Goal: Transaction & Acquisition: Purchase product/service

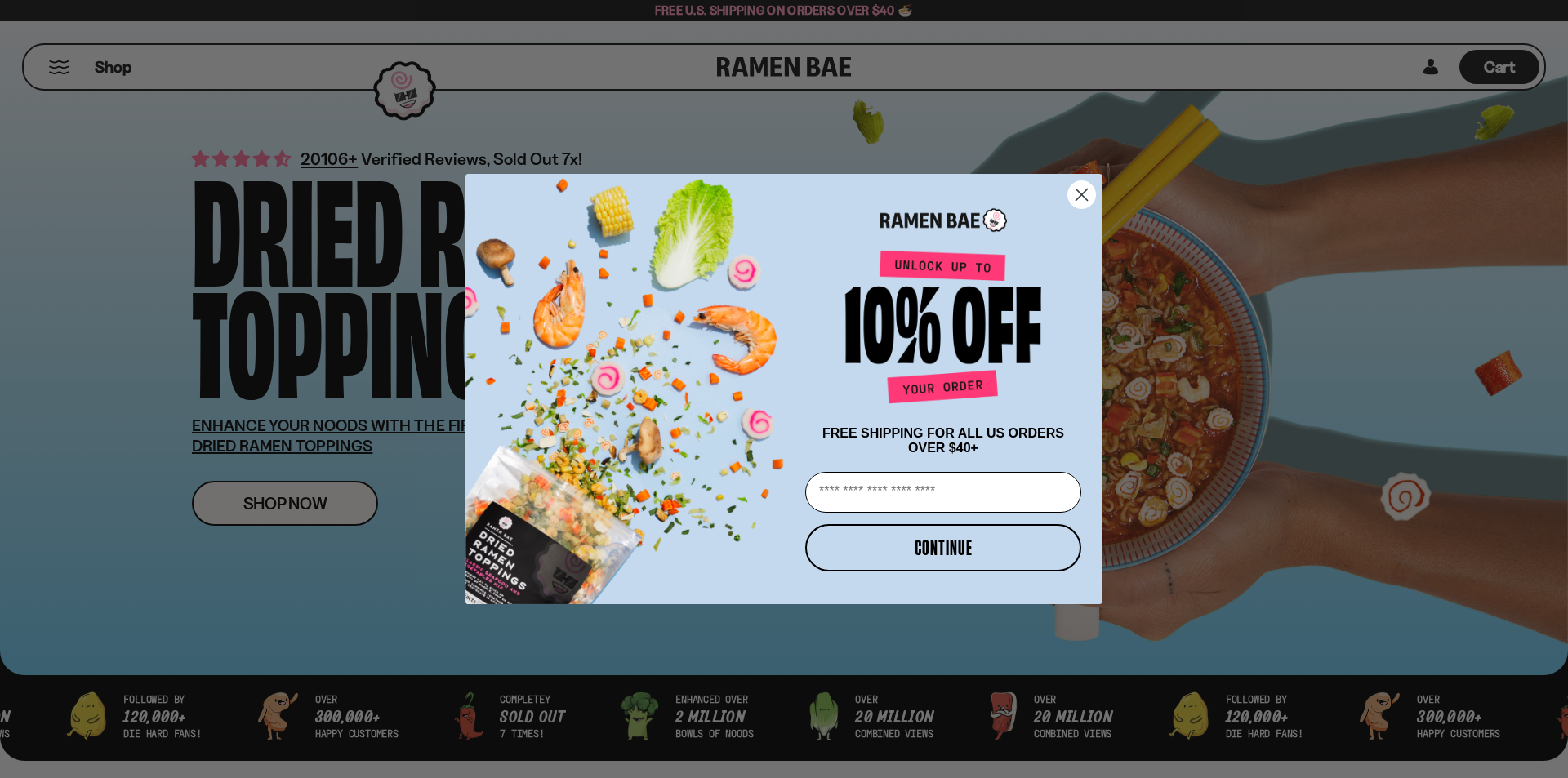
click at [1091, 195] on circle "Close dialog" at bounding box center [1081, 194] width 27 height 27
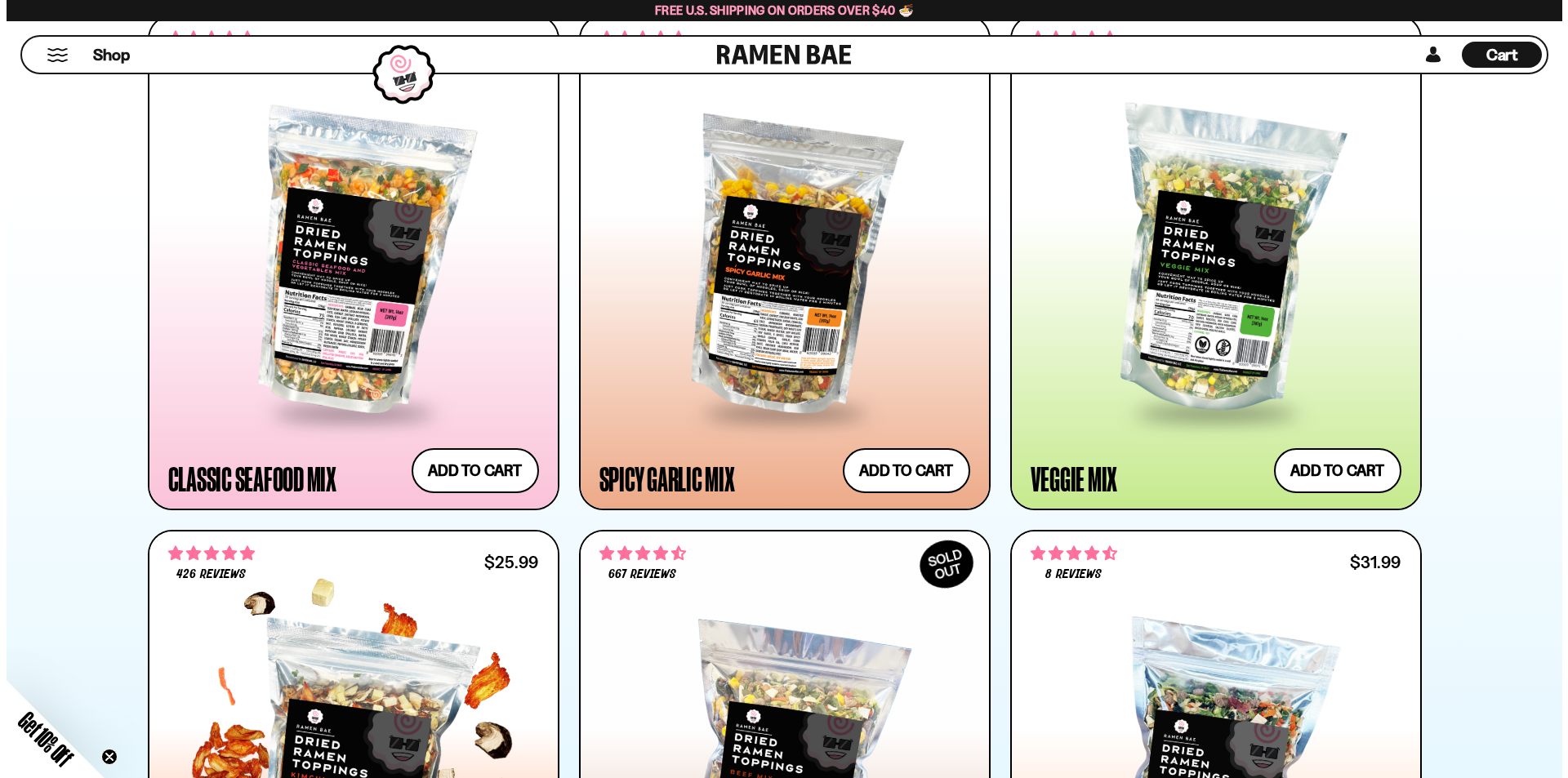
scroll to position [817, 0]
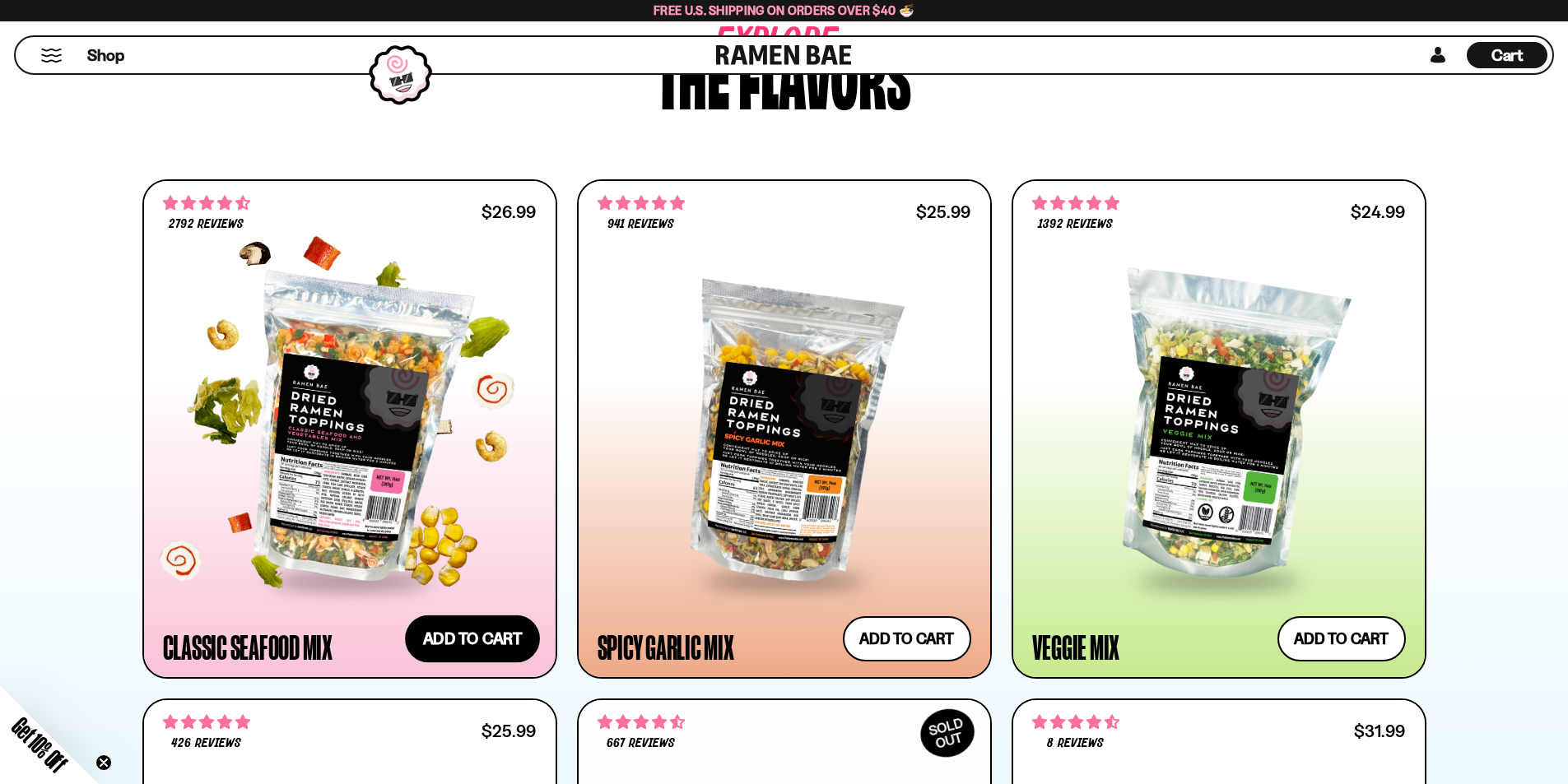
click at [462, 635] on button "Add to cart Add — Regular price $26.99 Regular price Sale price $26.99 Unit pri…" at bounding box center [472, 638] width 135 height 47
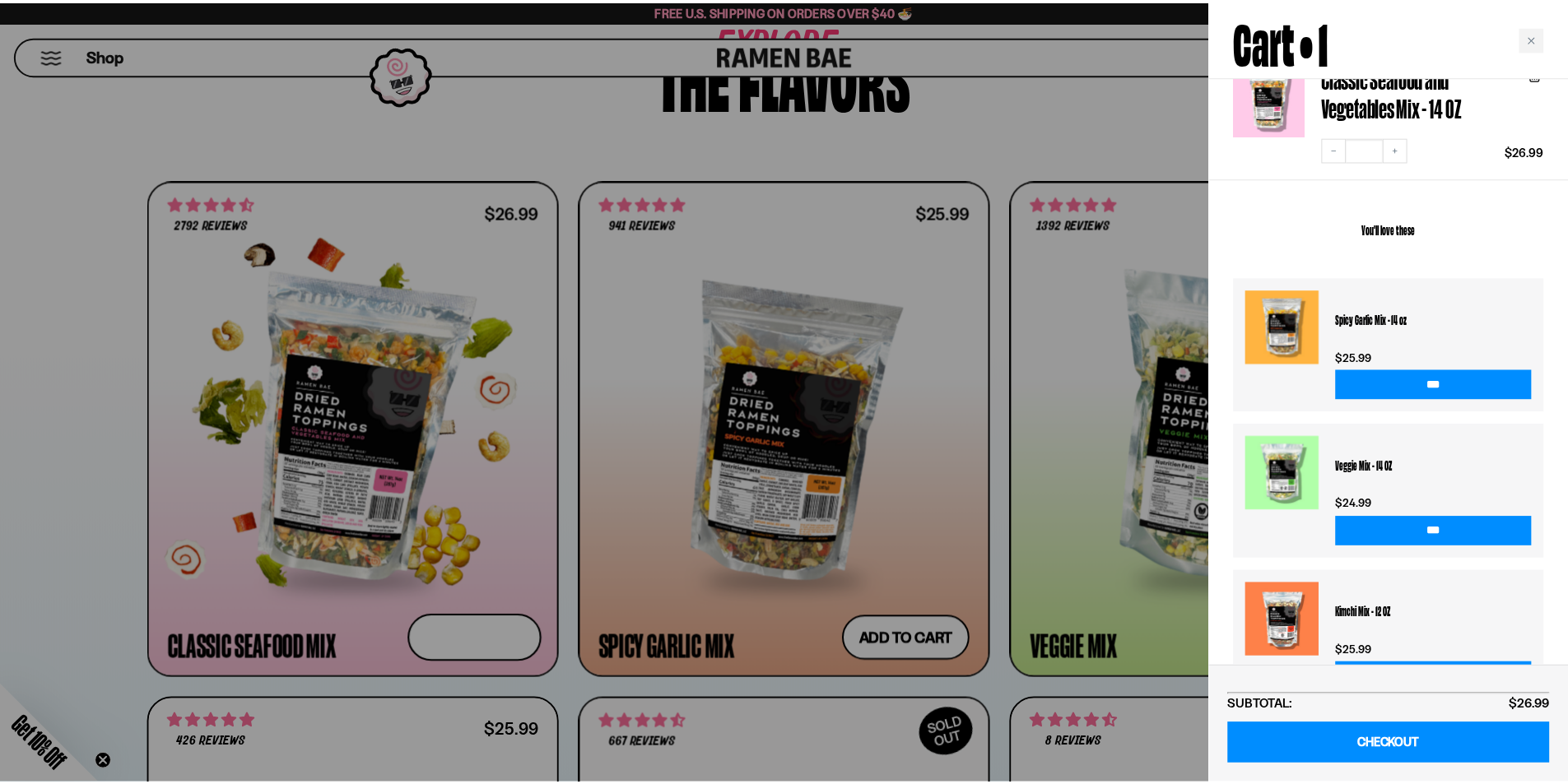
scroll to position [222, 0]
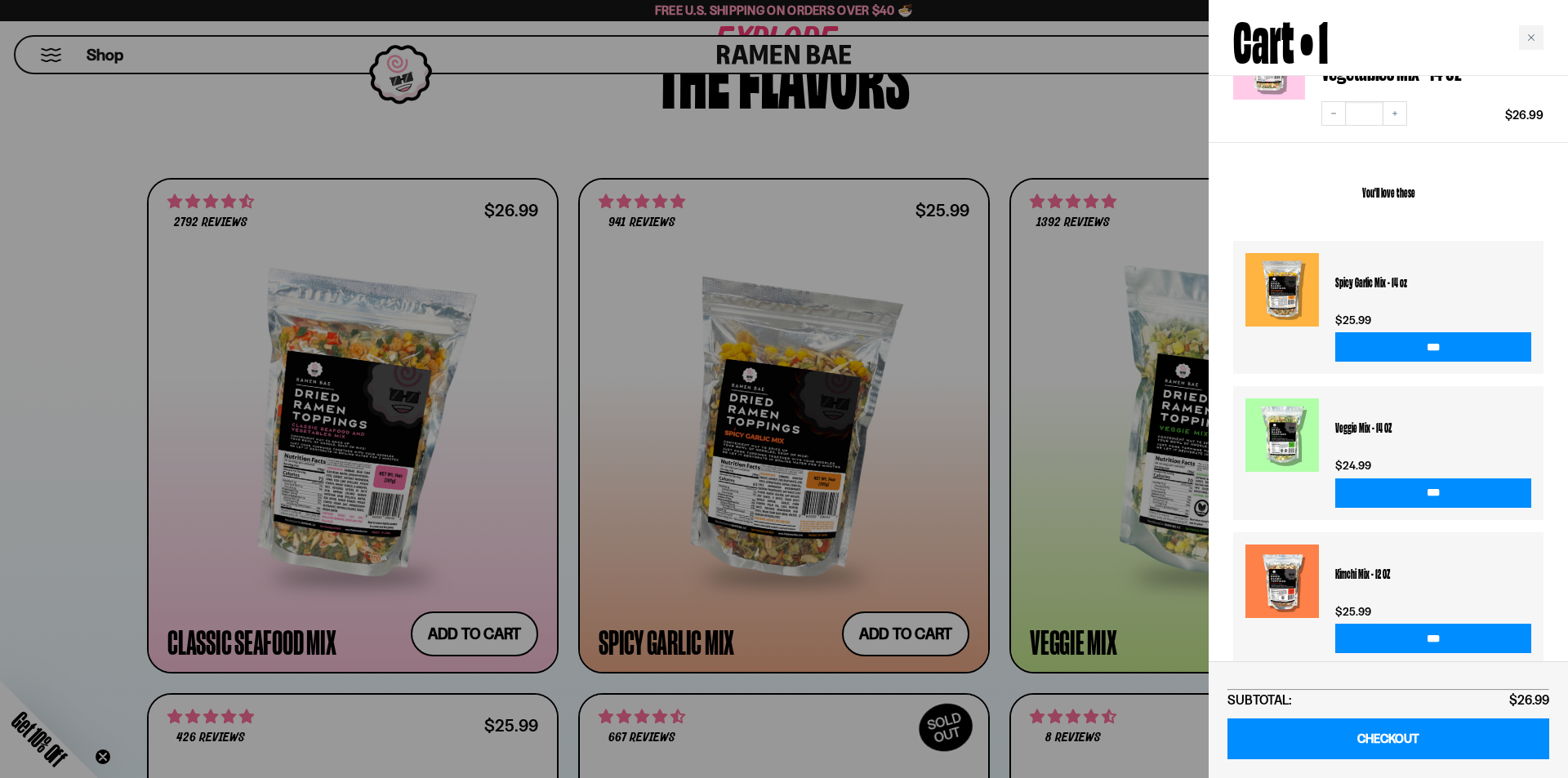
click at [877, 411] on div at bounding box center [784, 389] width 1568 height 778
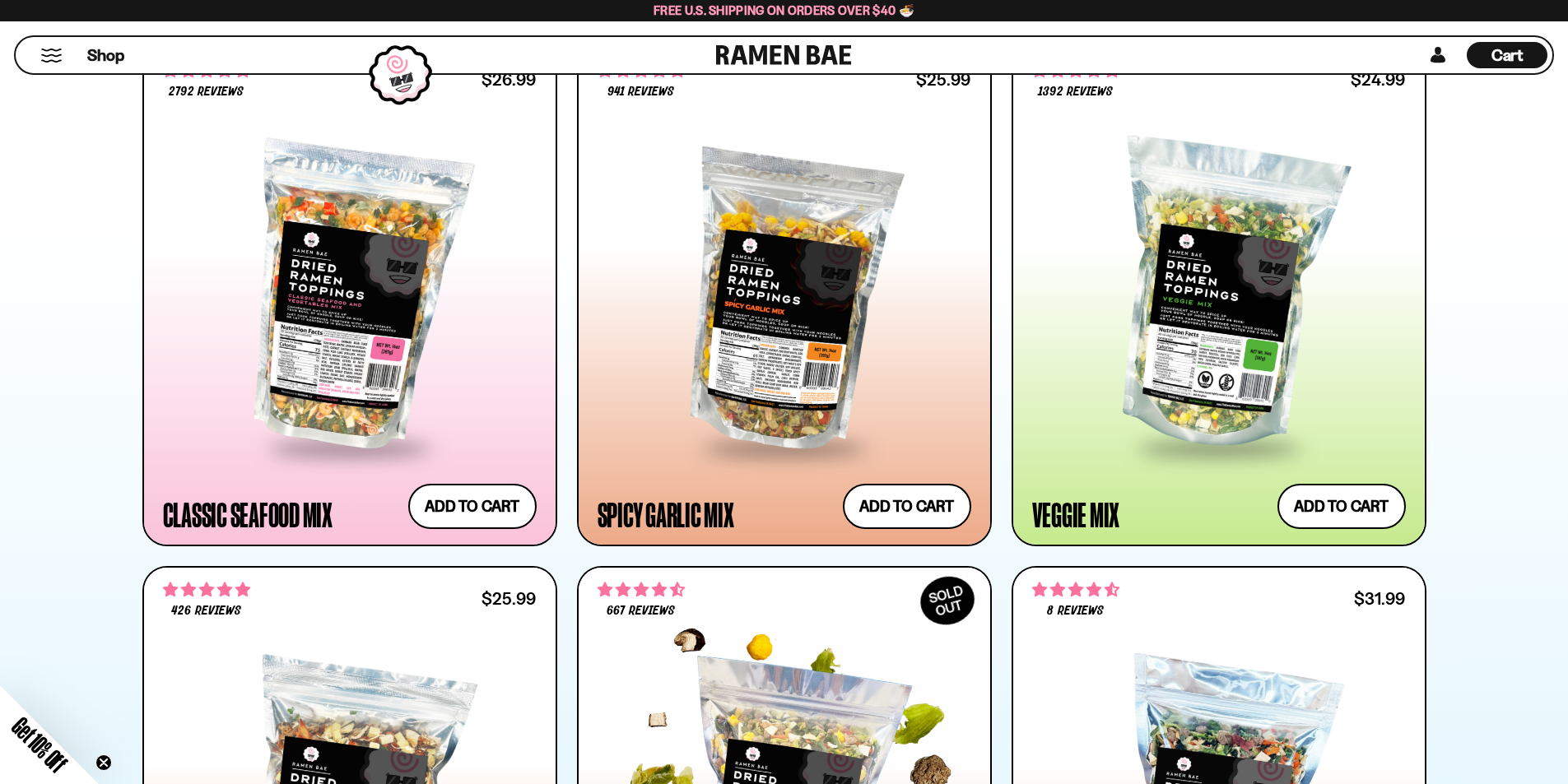
scroll to position [740, 0]
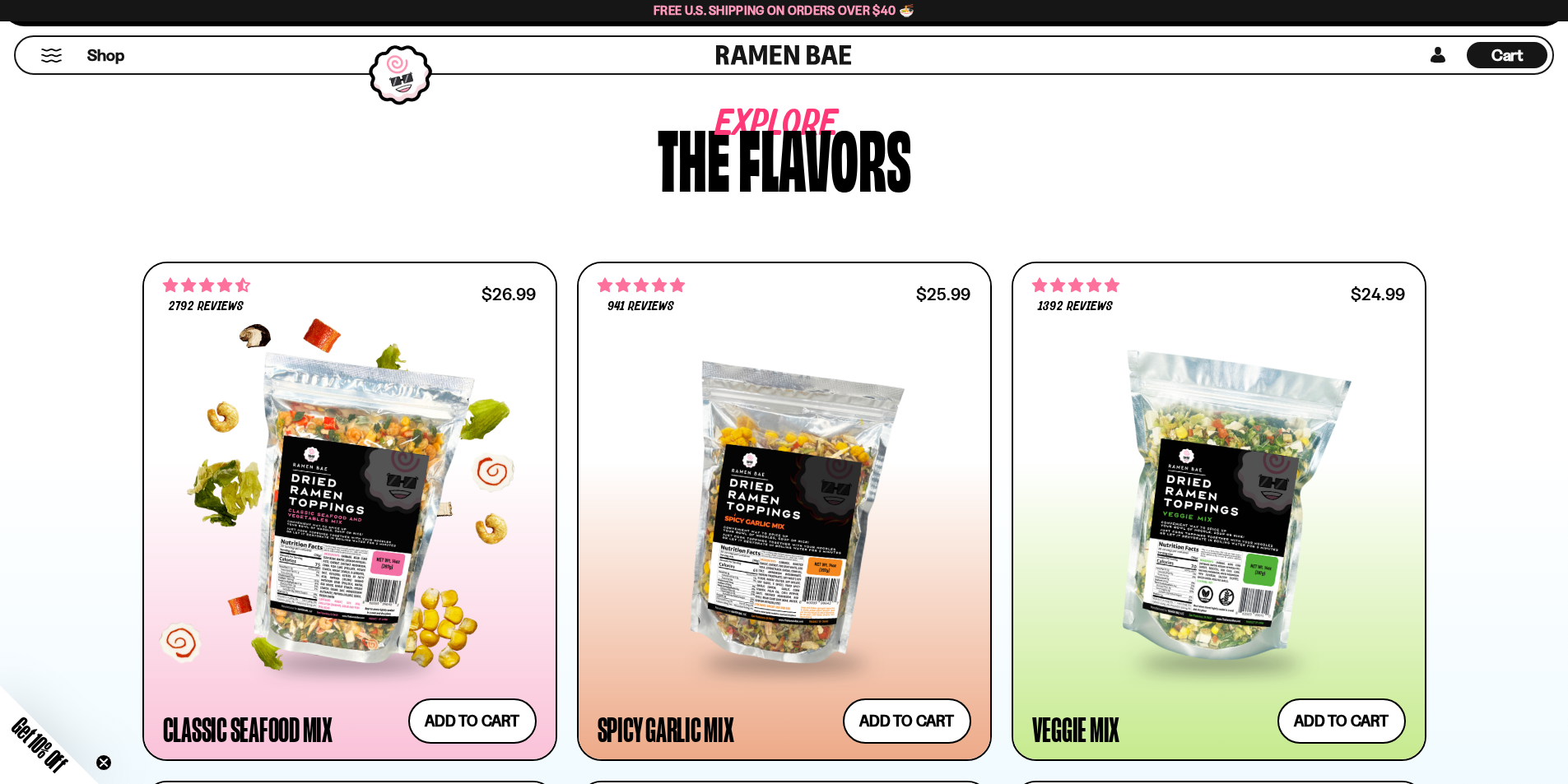
click at [355, 472] on div at bounding box center [349, 511] width 374 height 299
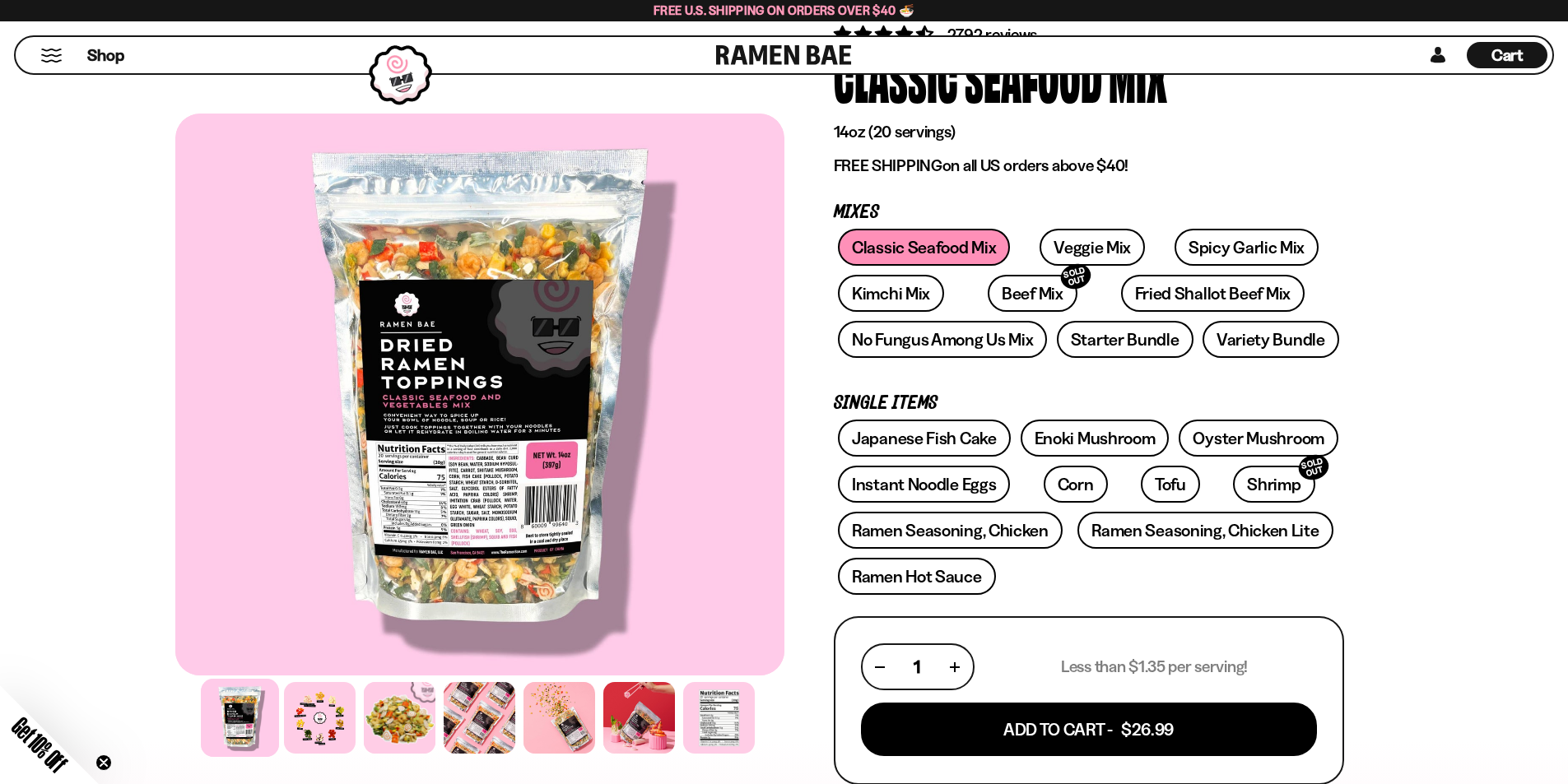
scroll to position [165, 0]
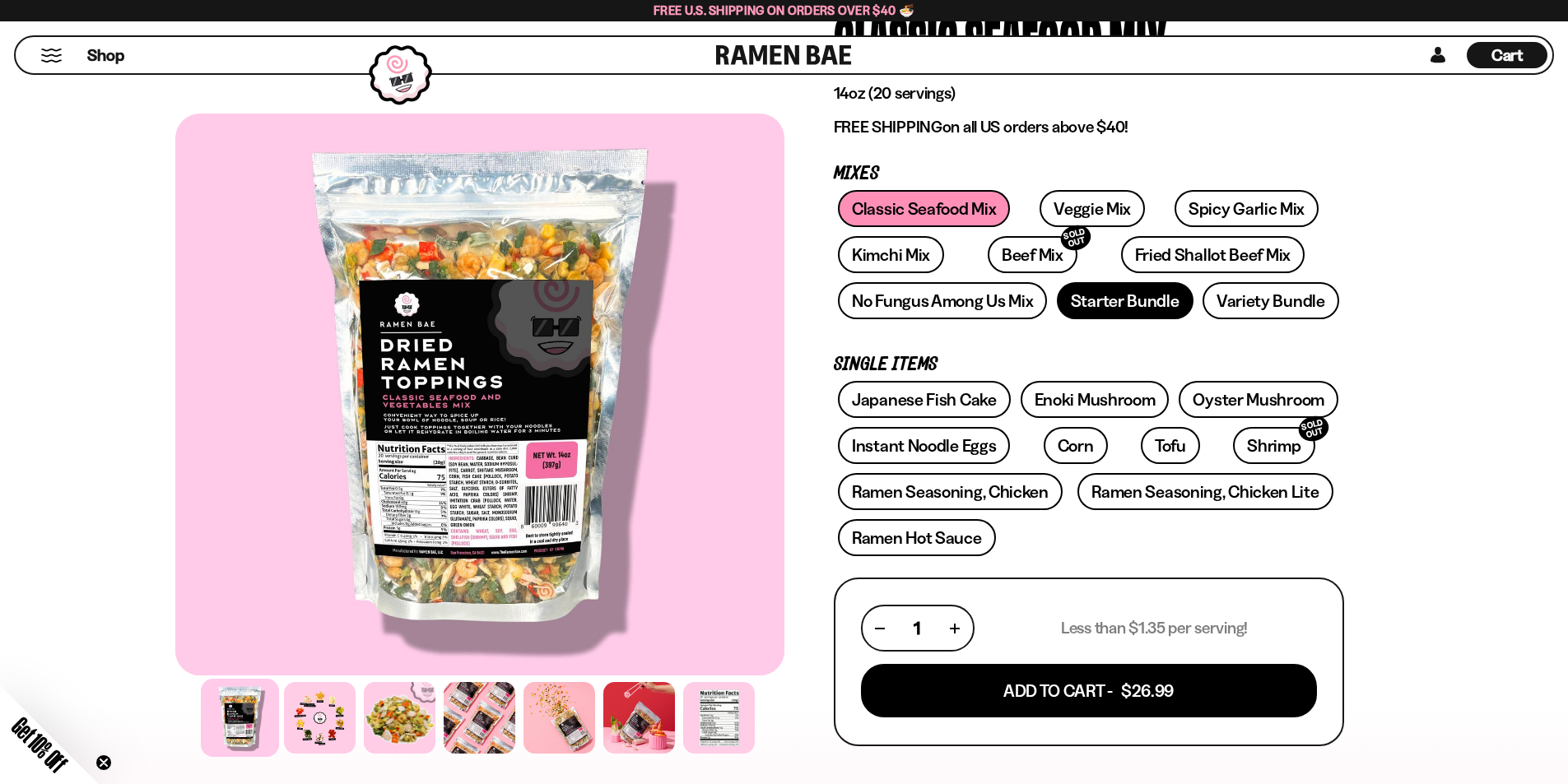
click at [1154, 303] on link "Starter Bundle" at bounding box center [1125, 300] width 136 height 37
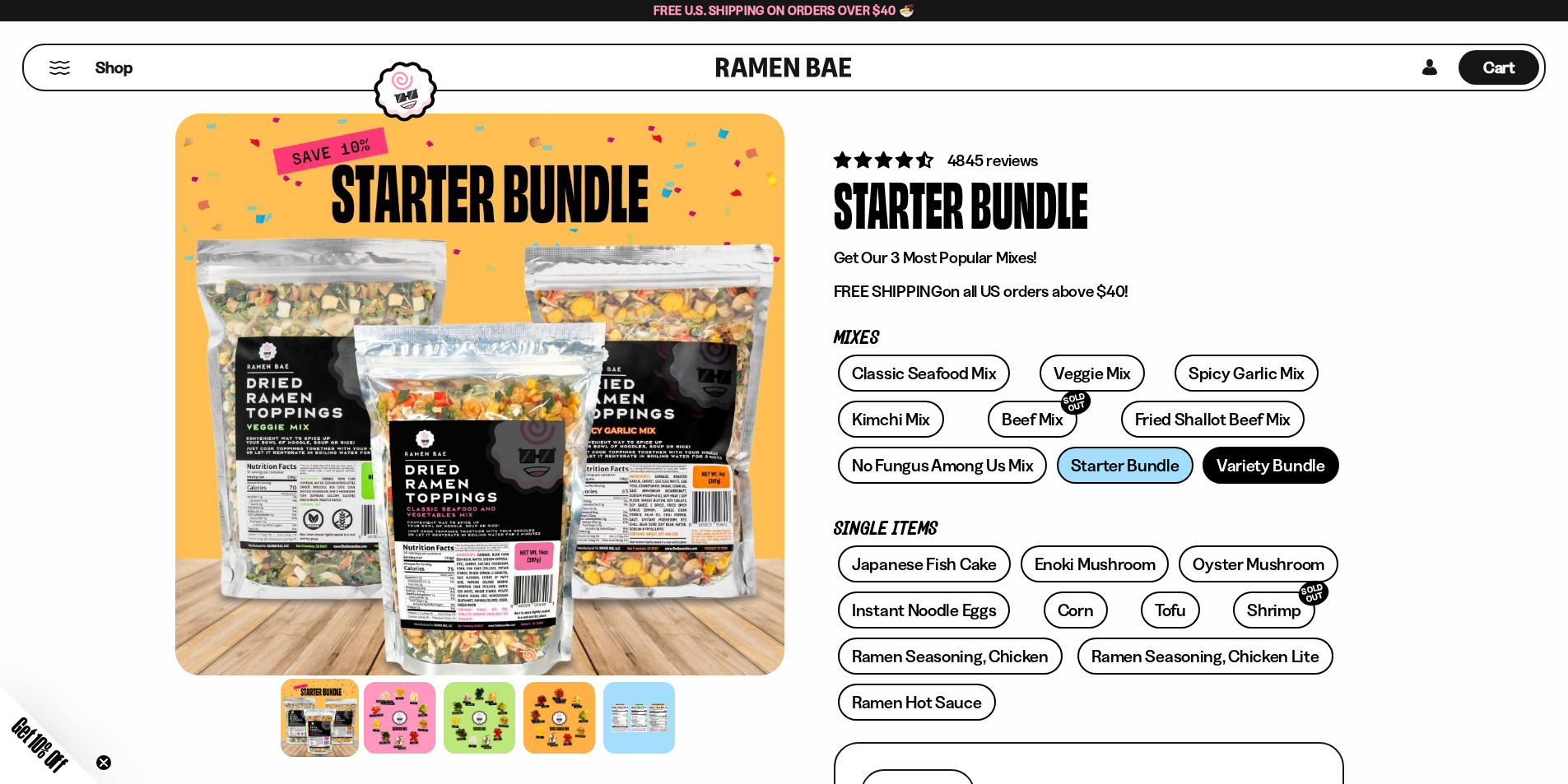
click at [1267, 469] on link "Variety Bundle" at bounding box center [1271, 465] width 136 height 37
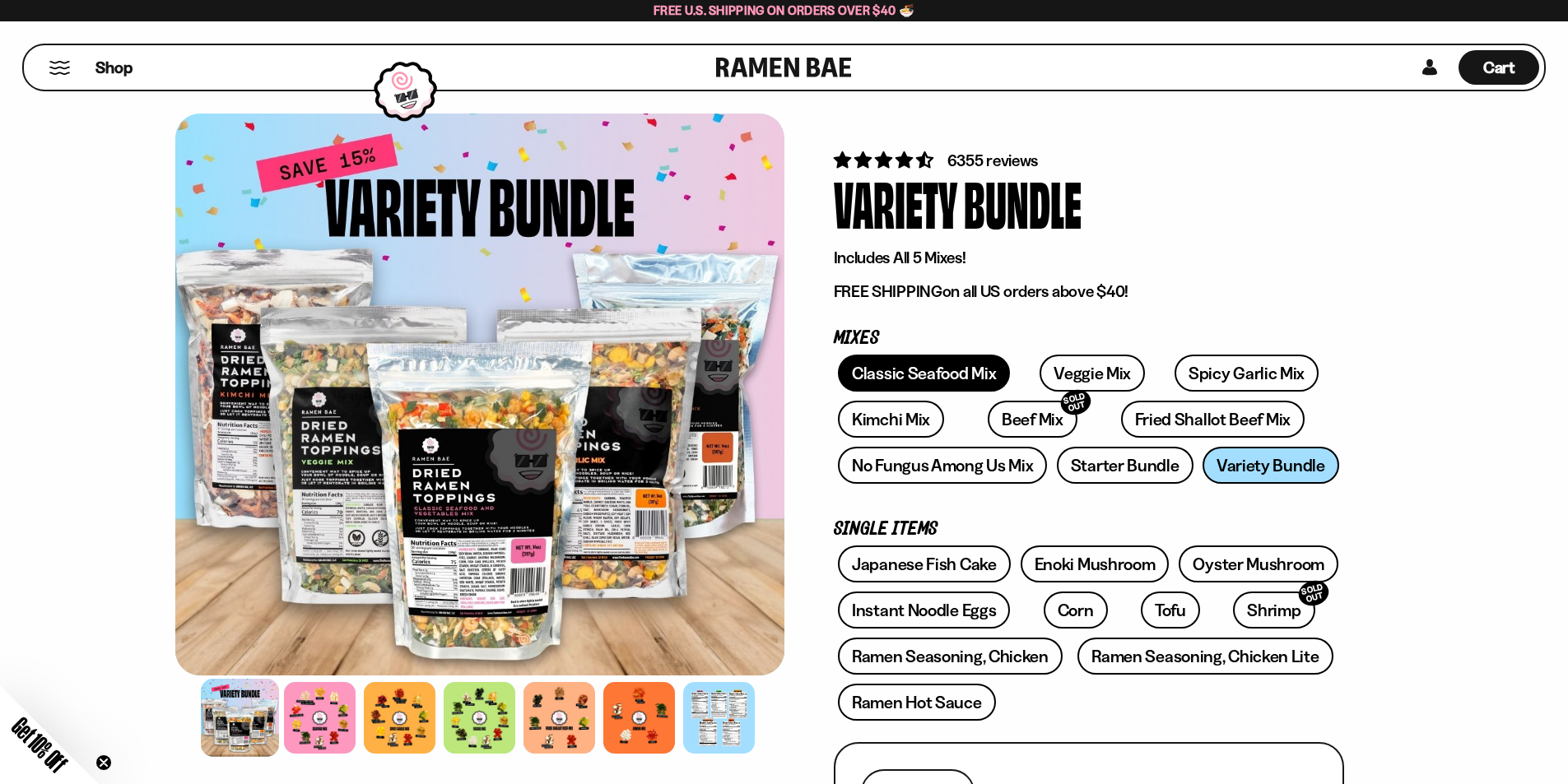
click at [946, 368] on link "Classic Seafood Mix" at bounding box center [924, 373] width 172 height 37
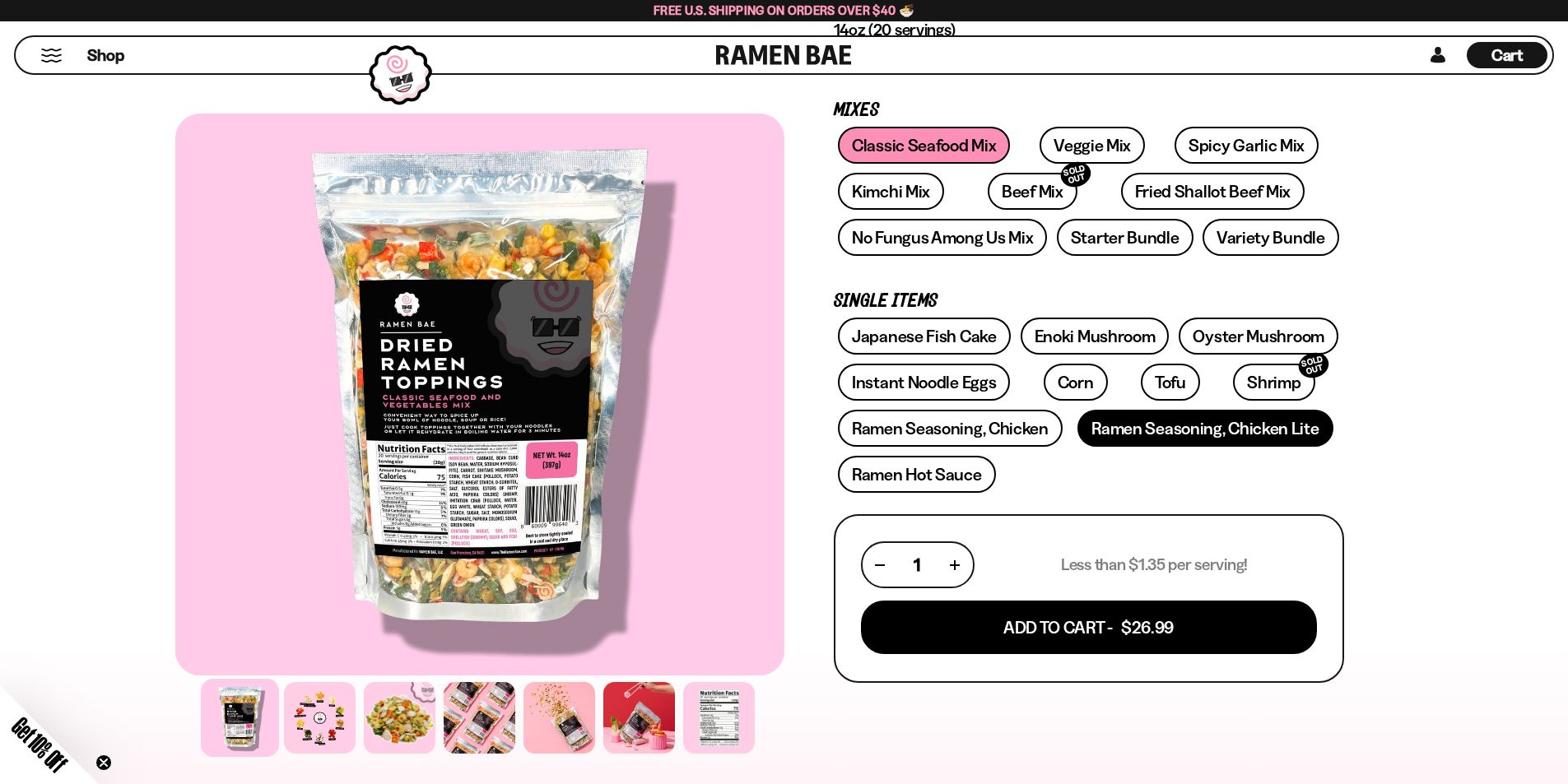
scroll to position [247, 0]
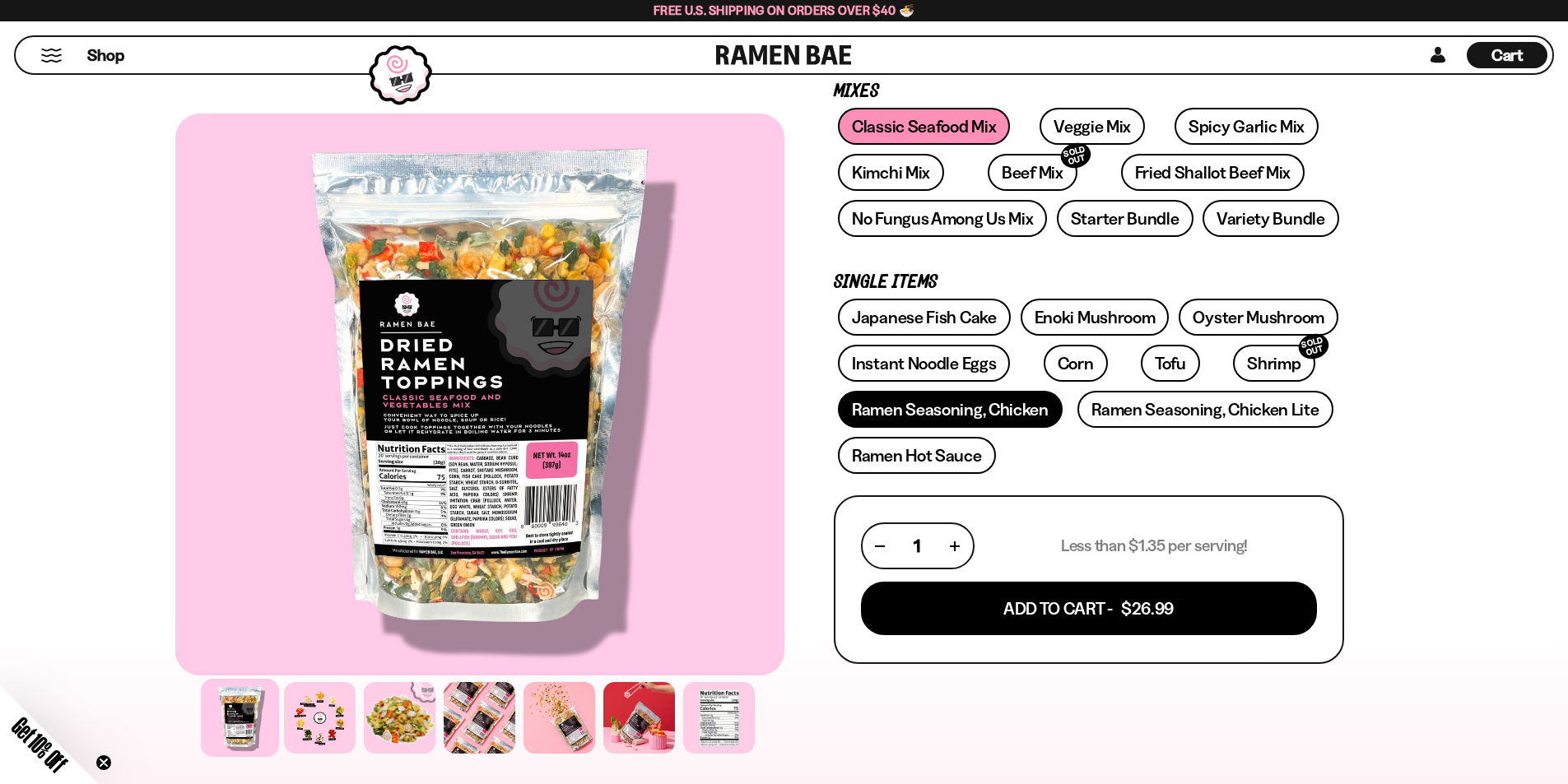
click at [1009, 414] on link "Ramen Seasoning, Chicken" at bounding box center [950, 409] width 224 height 37
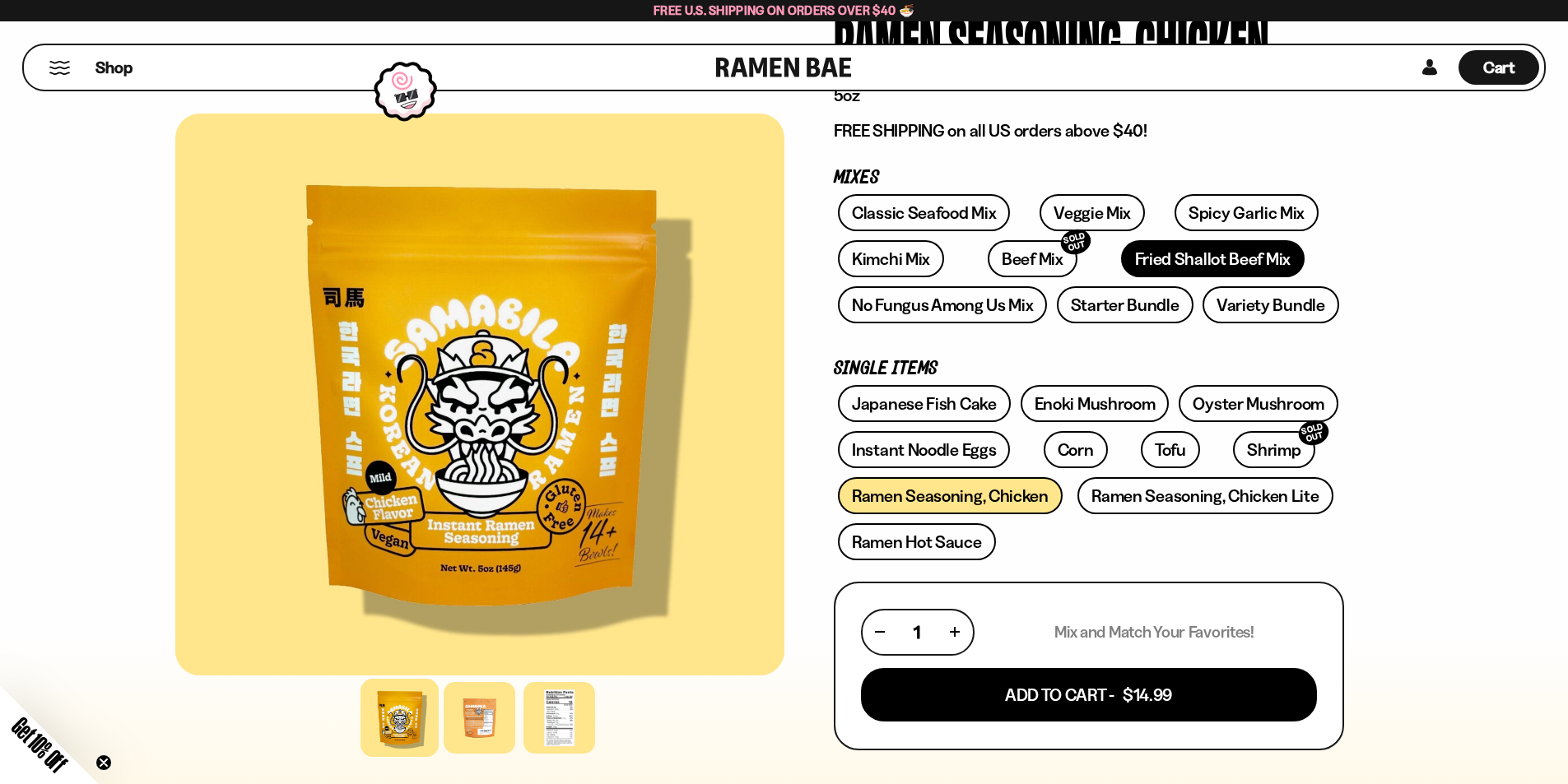
scroll to position [165, 0]
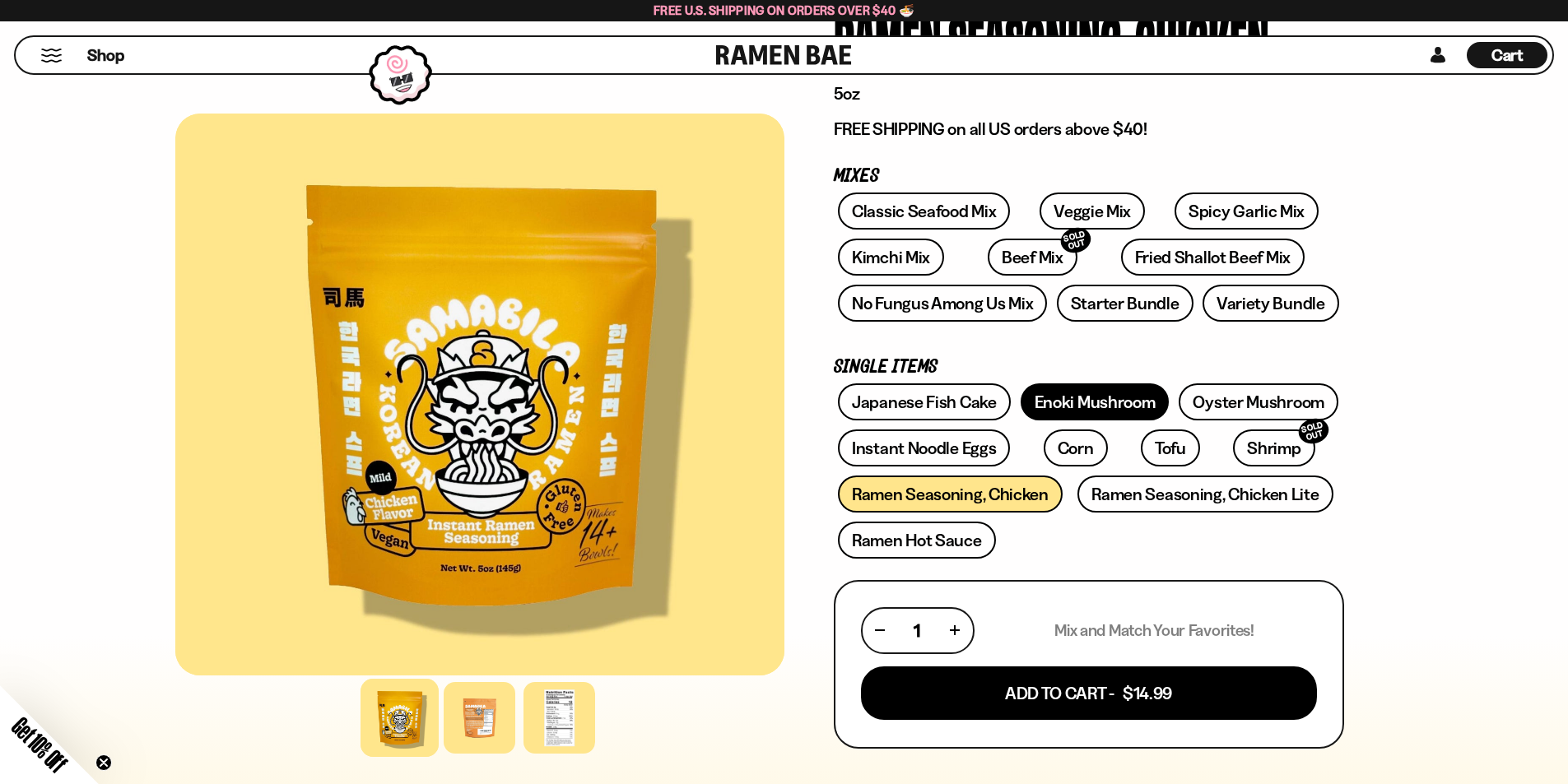
click at [1096, 416] on link "Enoki Mushroom" at bounding box center [1095, 401] width 149 height 37
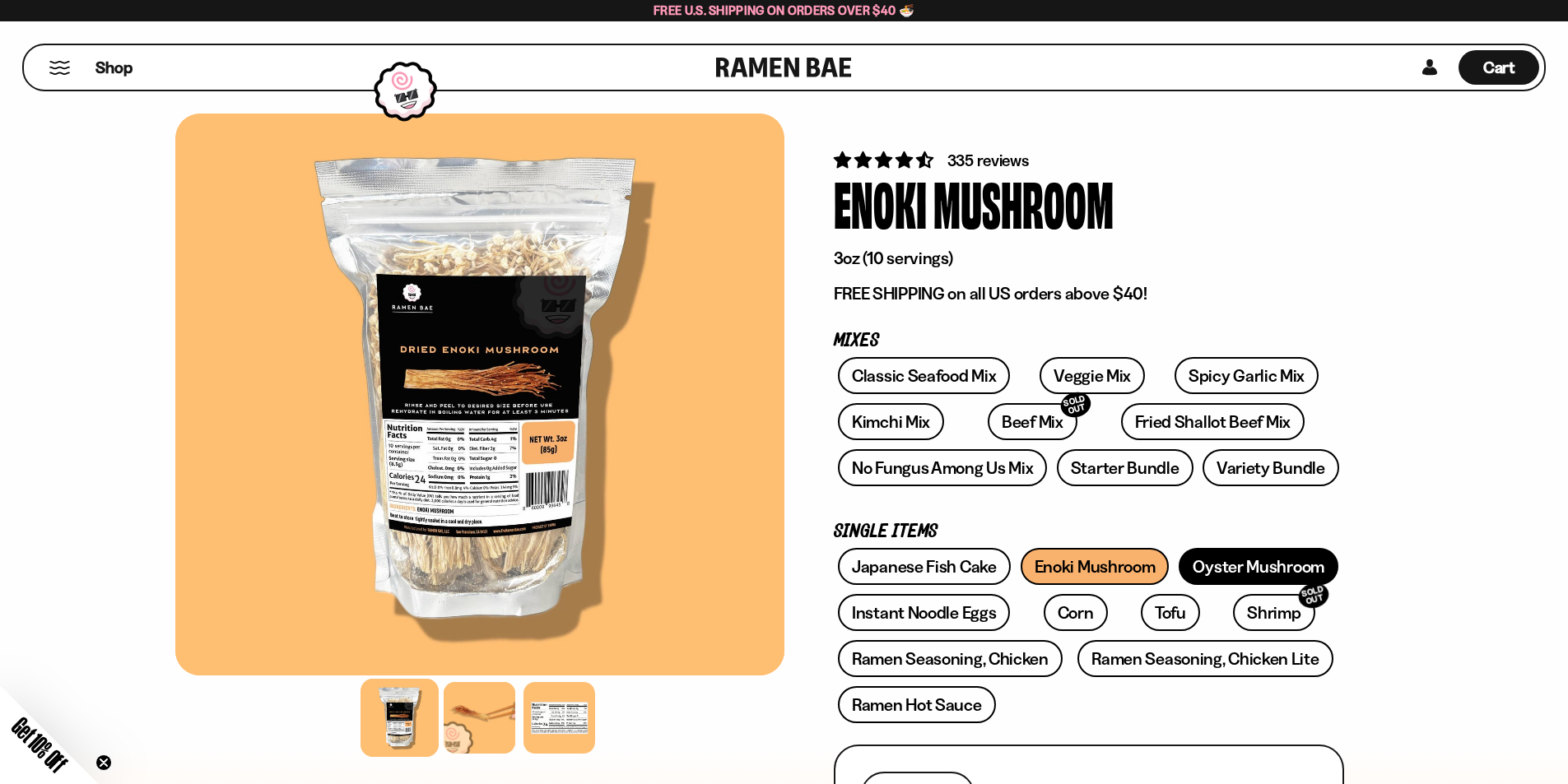
click at [1256, 556] on link "Oyster Mushroom" at bounding box center [1257, 566] width 160 height 37
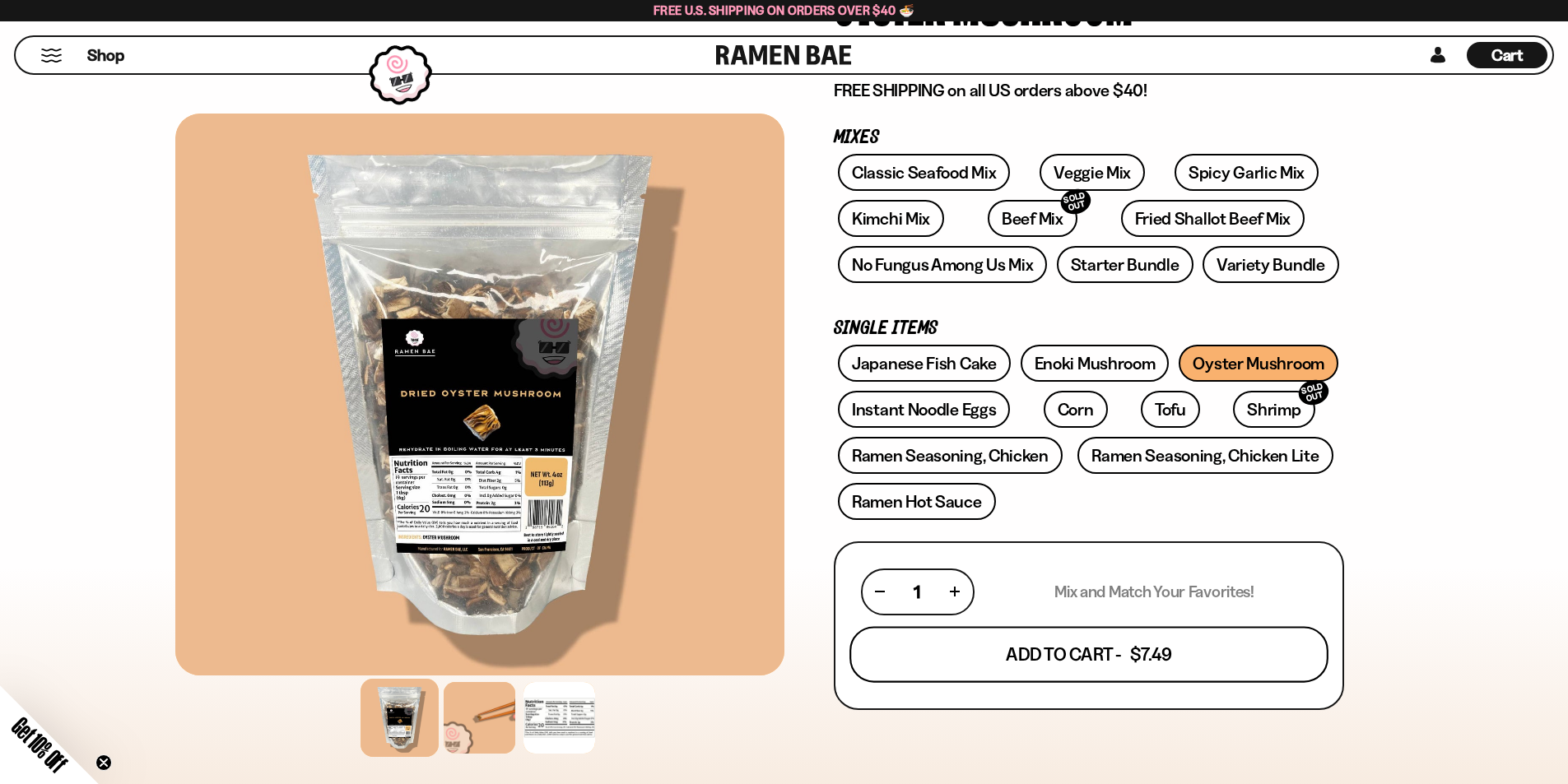
scroll to position [247, 0]
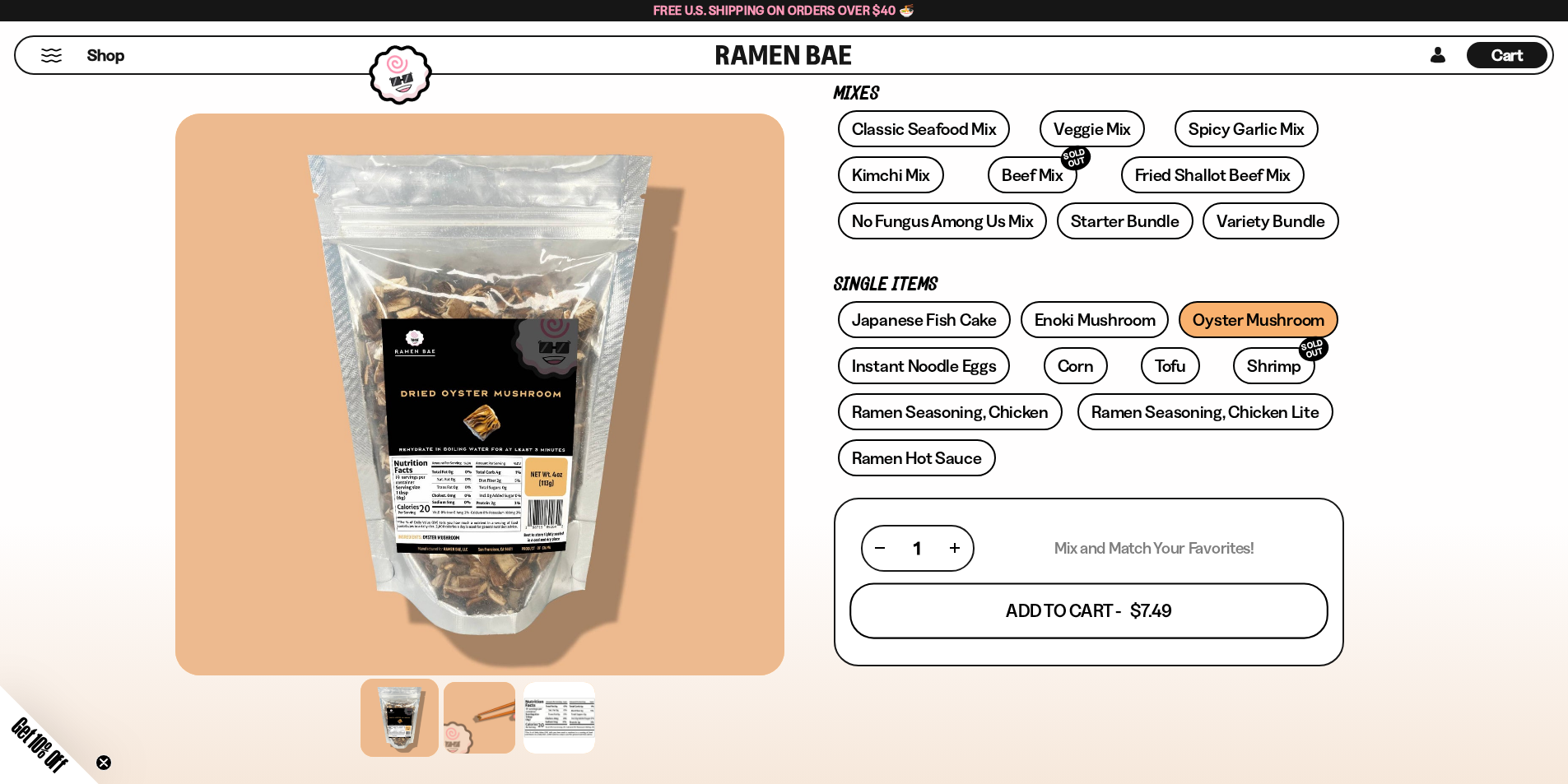
click at [1115, 619] on button "Add To Cart - $7.49" at bounding box center [1089, 610] width 479 height 56
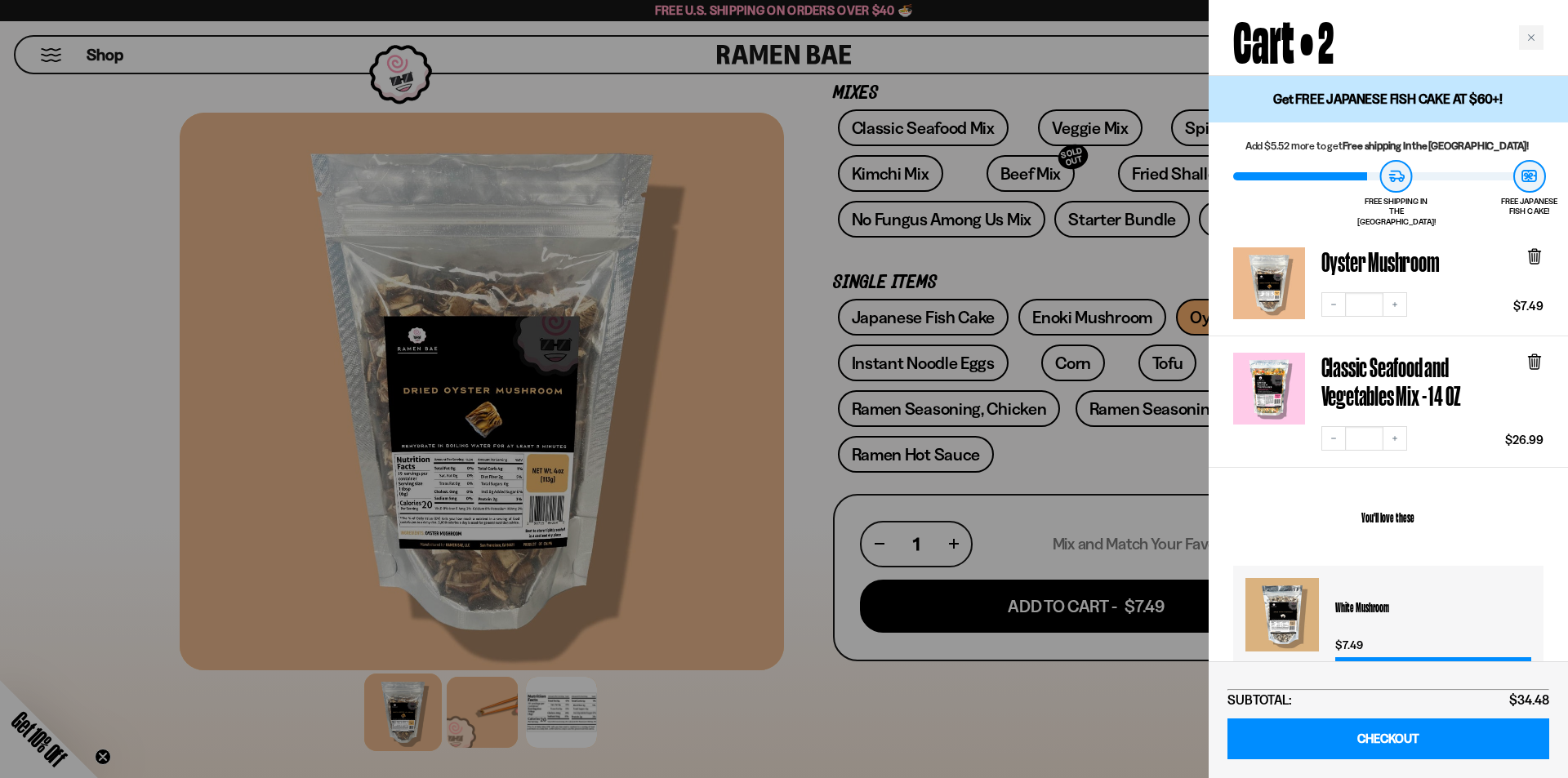
click at [1047, 449] on div at bounding box center [784, 389] width 1568 height 778
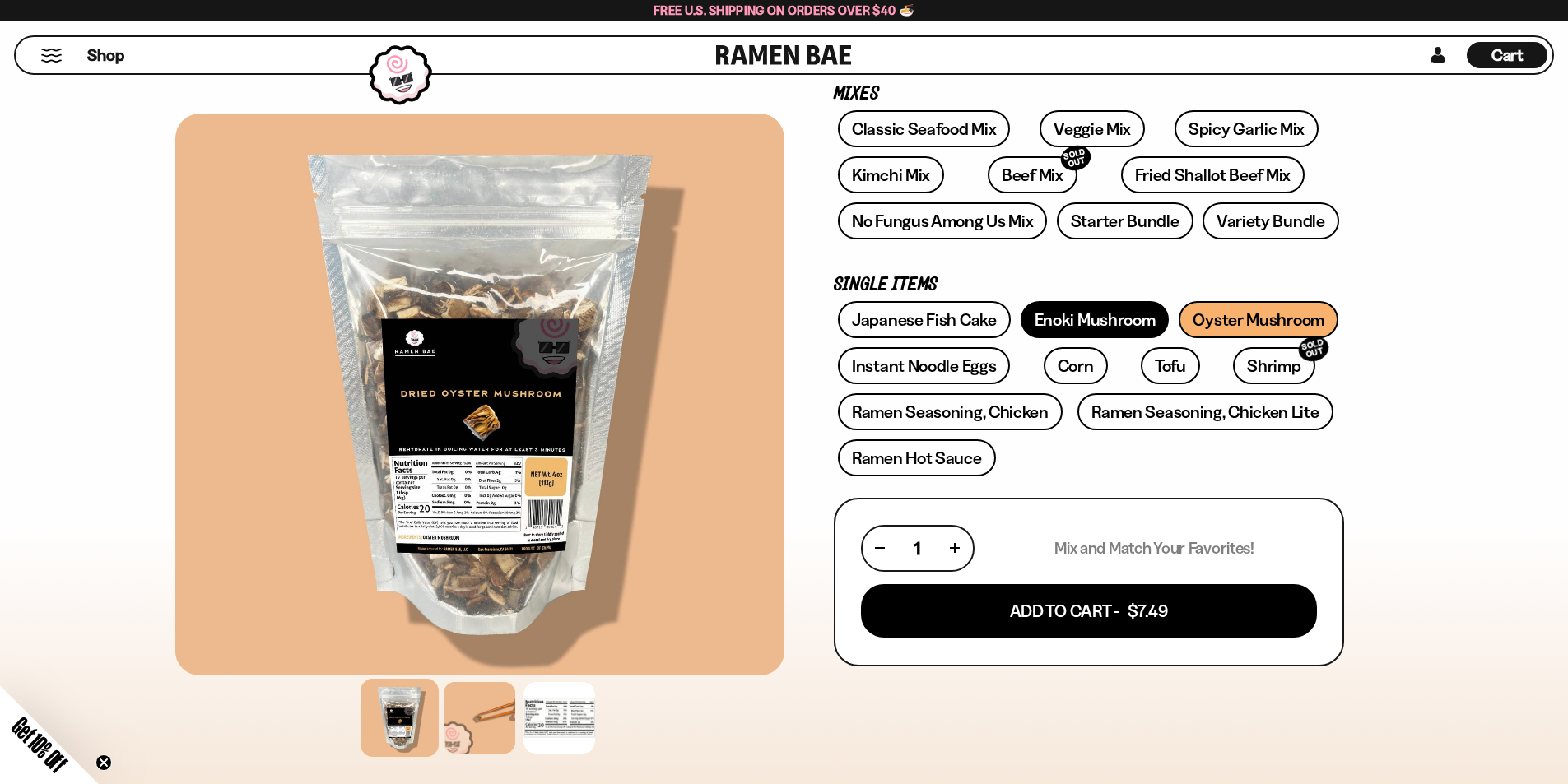
click at [1094, 320] on link "Enoki Mushroom" at bounding box center [1095, 319] width 149 height 37
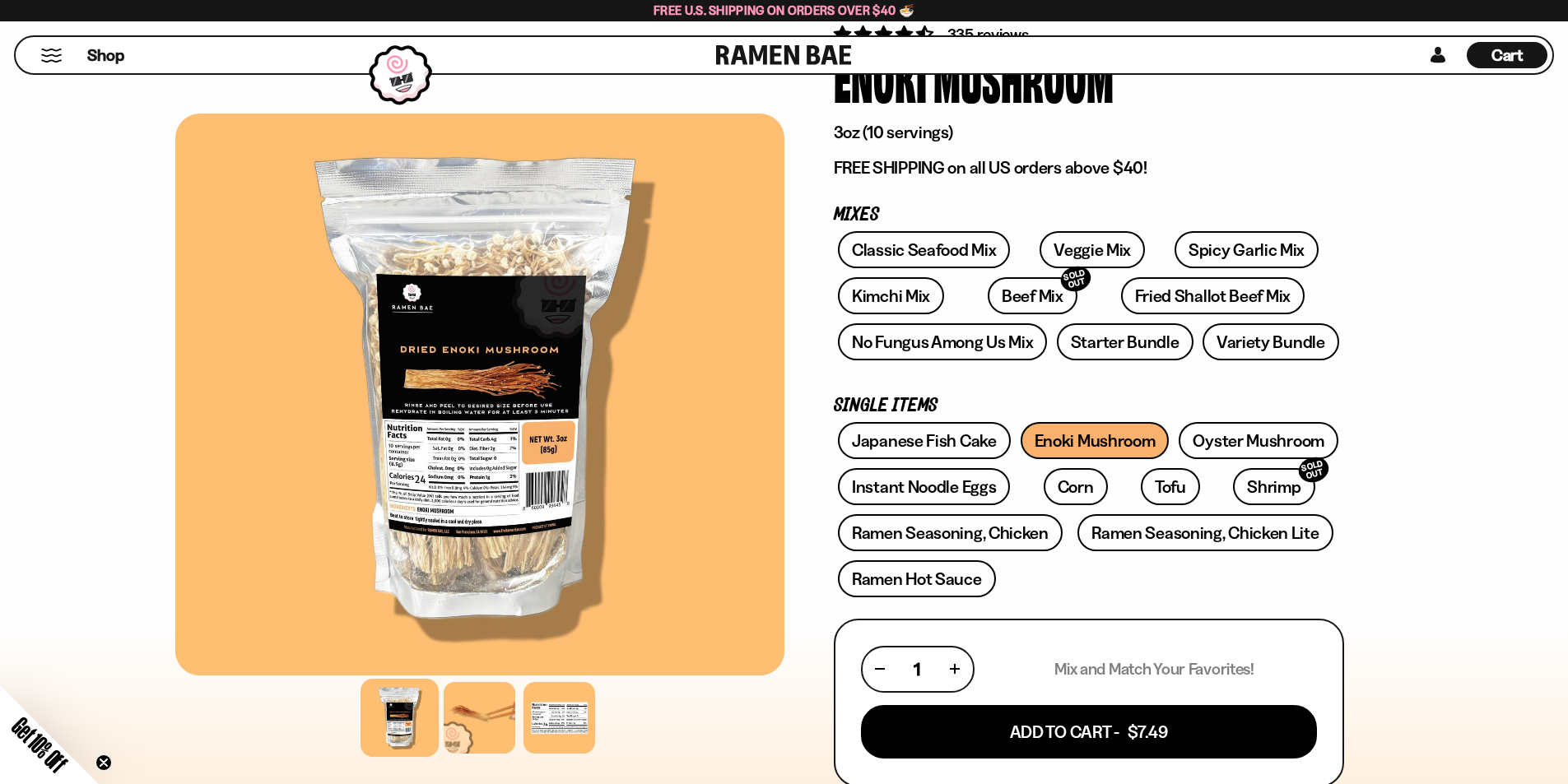
scroll to position [165, 0]
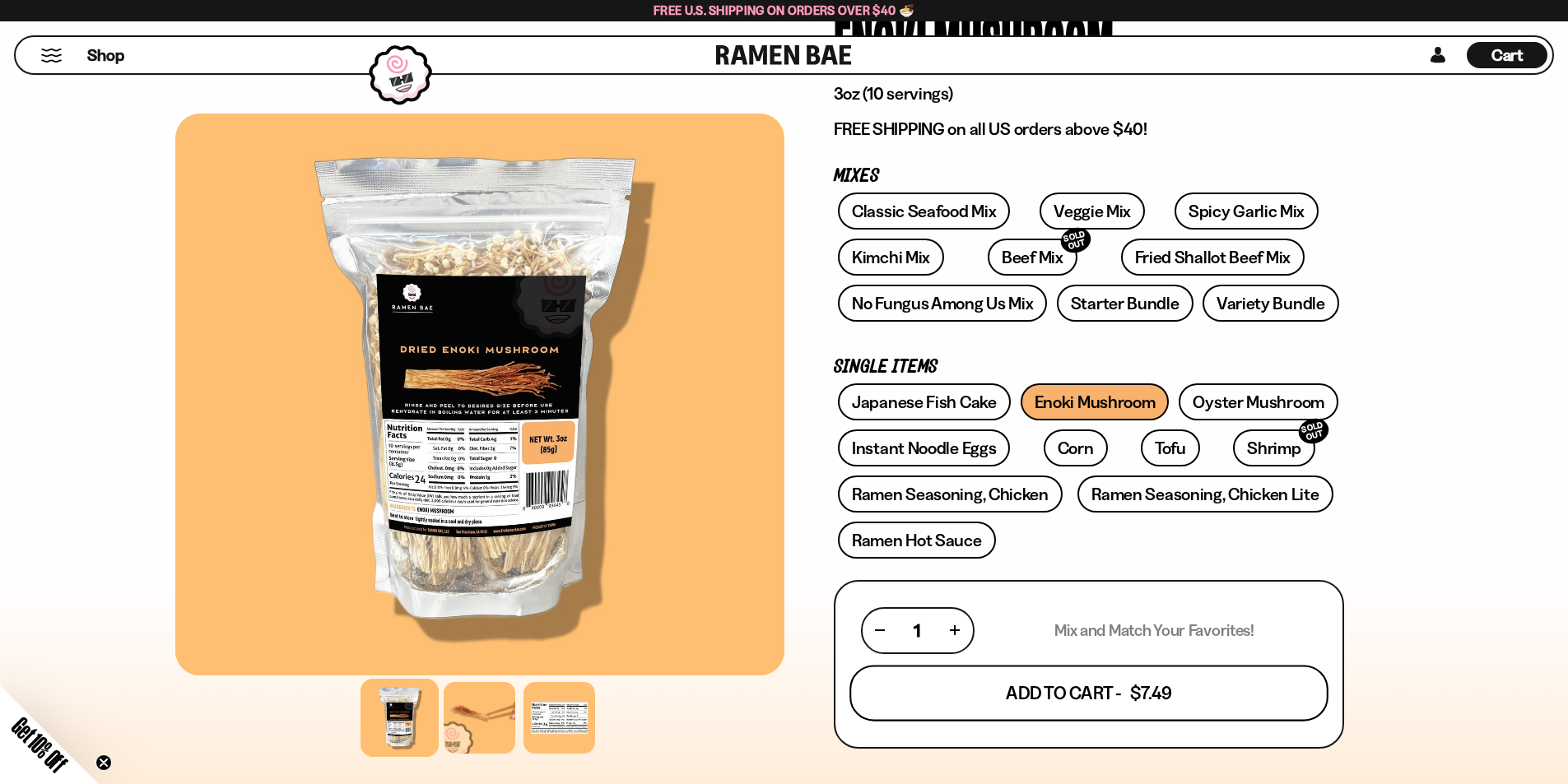
click at [1100, 690] on button "Add To Cart - $7.49" at bounding box center [1089, 692] width 479 height 56
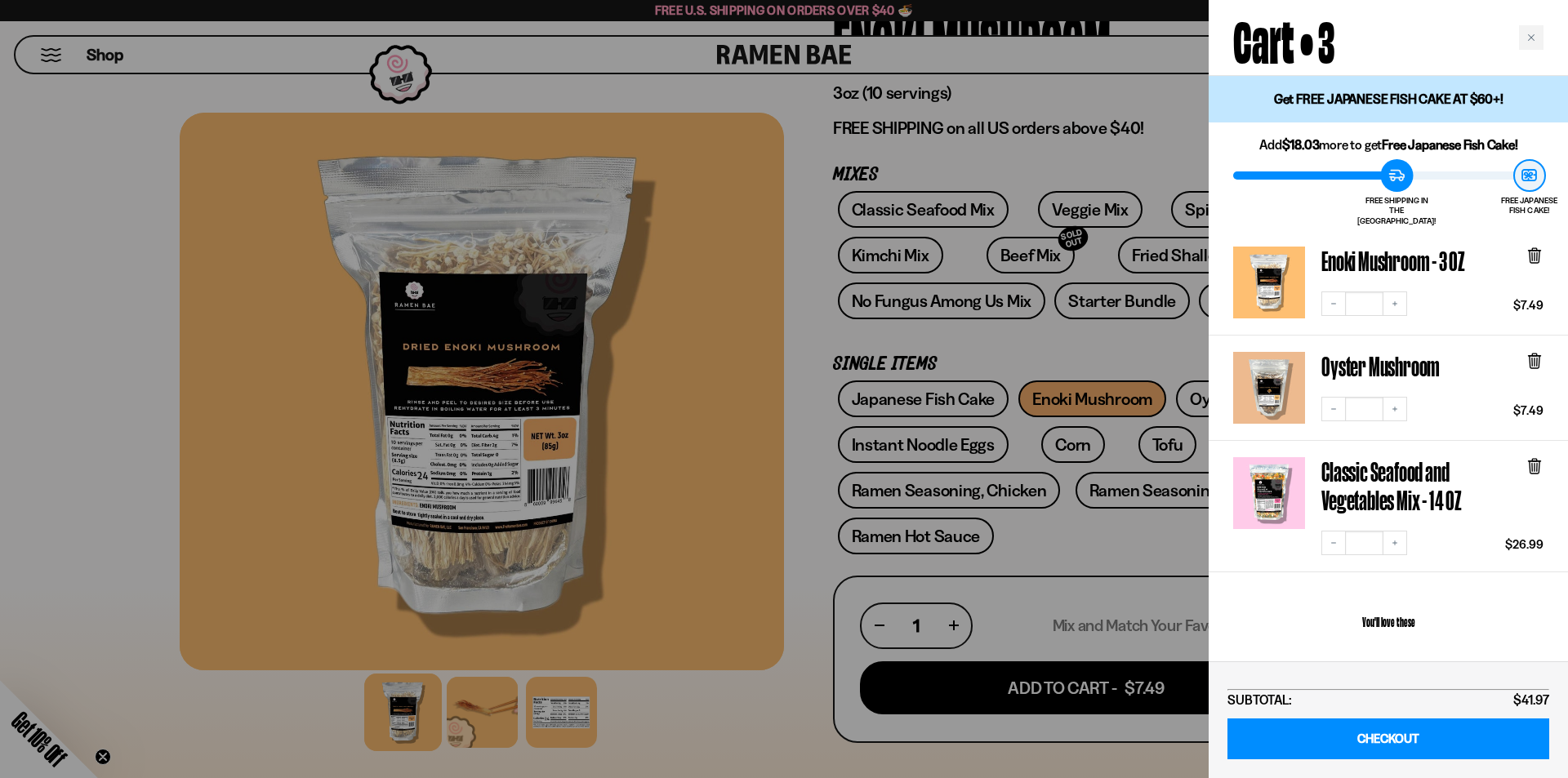
click at [996, 346] on div at bounding box center [784, 389] width 1568 height 778
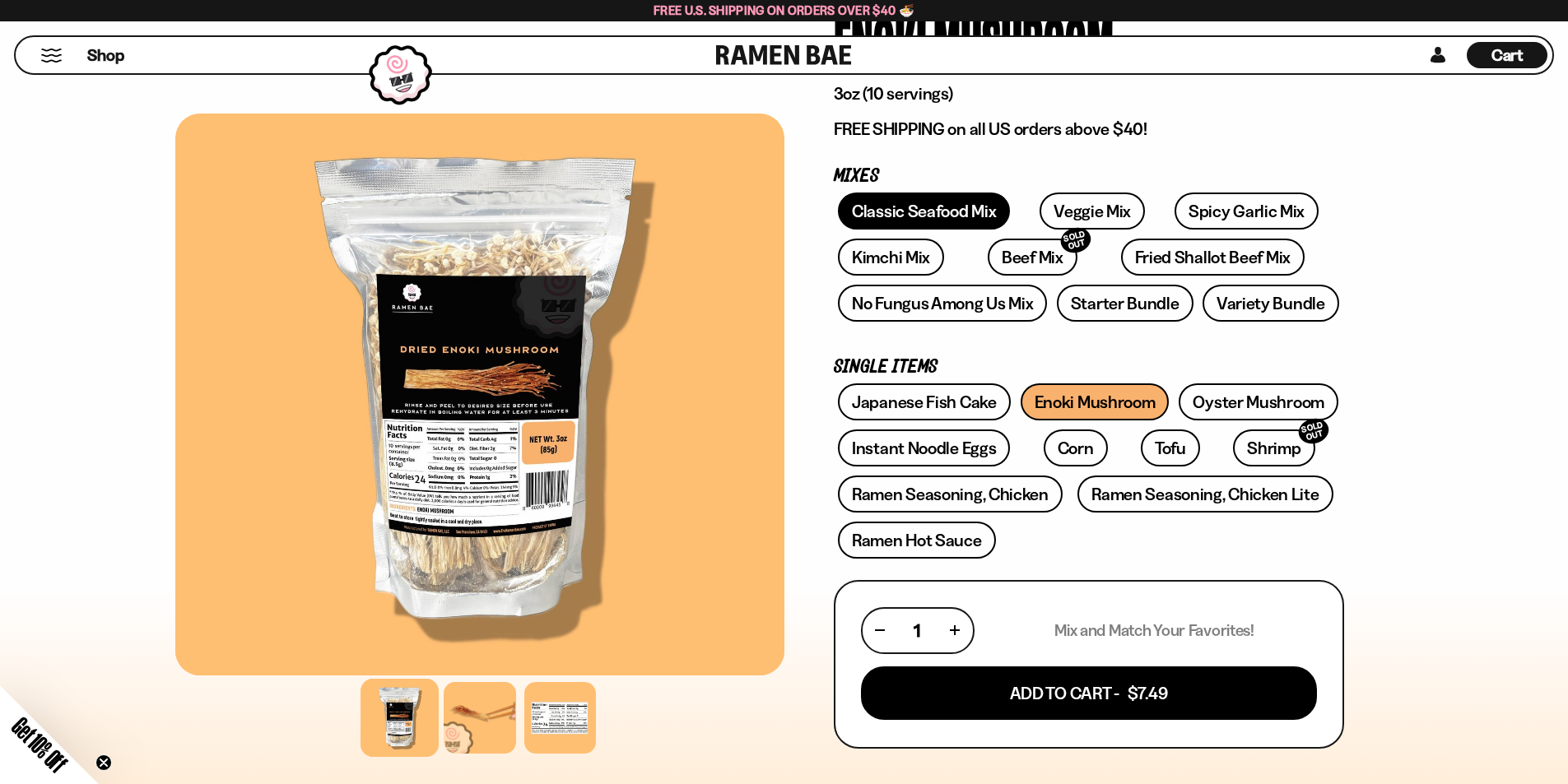
click at [935, 198] on link "Classic Seafood Mix" at bounding box center [924, 210] width 172 height 37
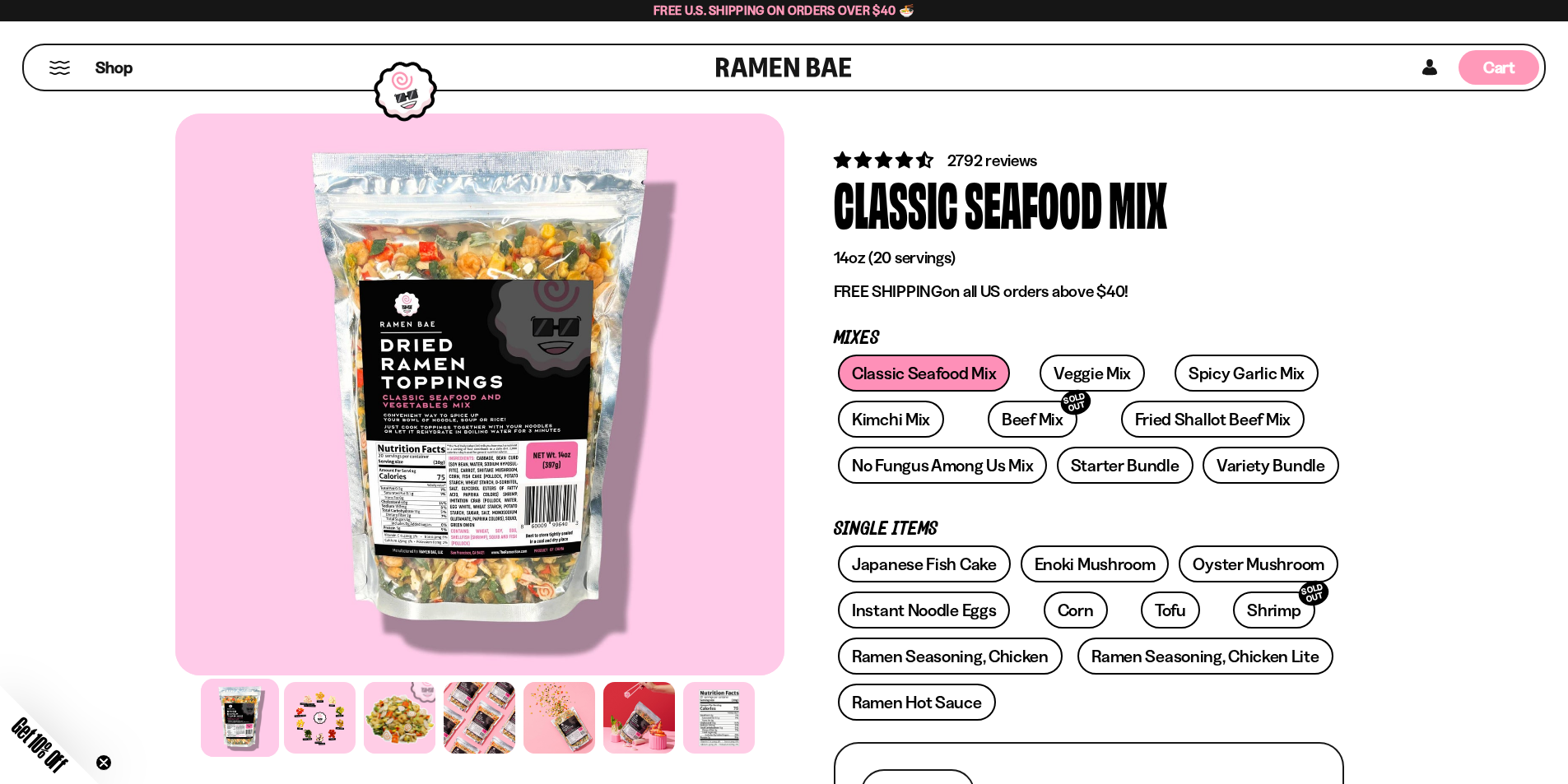
click at [1503, 79] on div "Cart D0381C2F-513E-4F90-8A41-6F0A75DCBAAA" at bounding box center [1498, 67] width 80 height 34
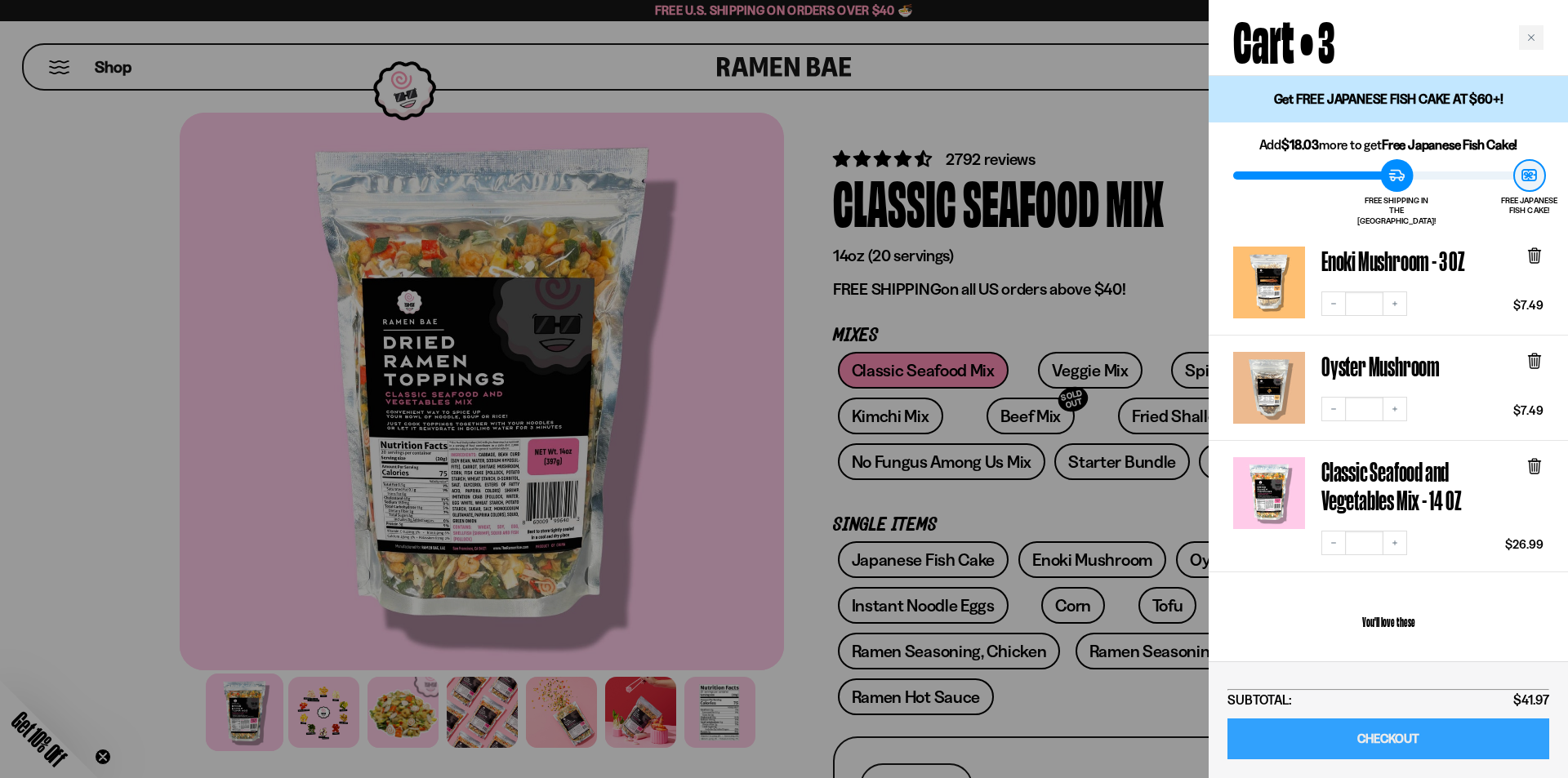
click at [1418, 739] on link "CHECKOUT" at bounding box center [1388, 739] width 321 height 41
